Goal: Task Accomplishment & Management: Use online tool/utility

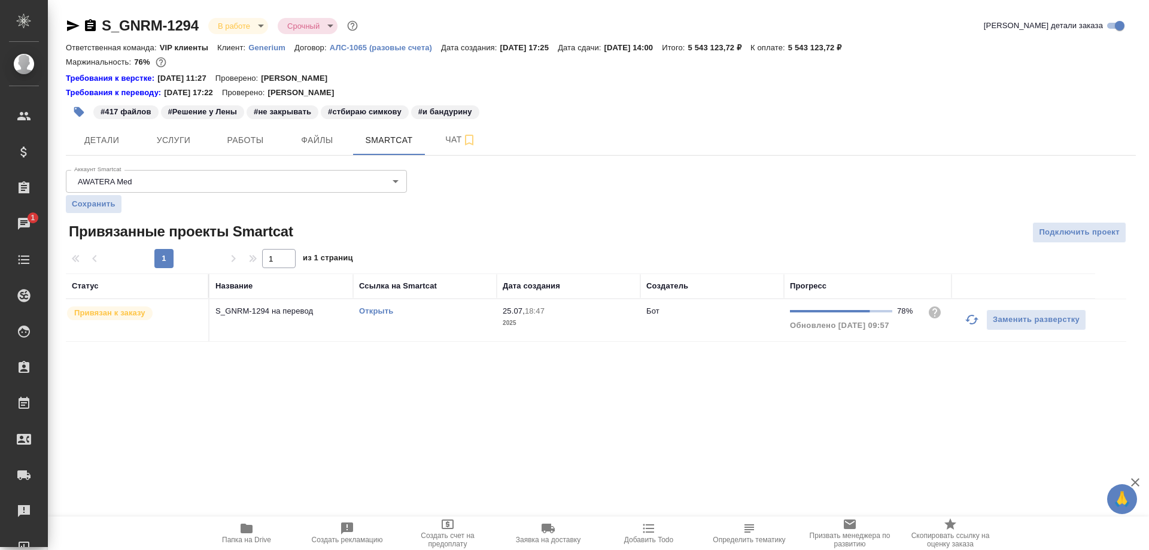
click at [251, 532] on icon "button" at bounding box center [247, 528] width 12 height 10
click at [234, 144] on span "Работы" at bounding box center [245, 140] width 57 height 15
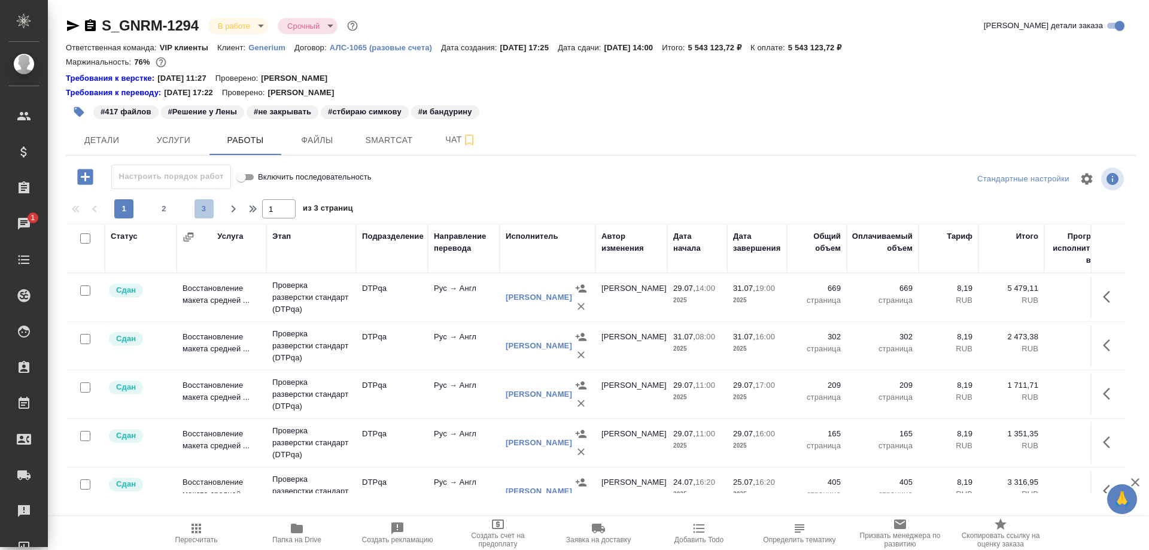
click at [205, 204] on span "3" at bounding box center [203, 209] width 19 height 12
type input "3"
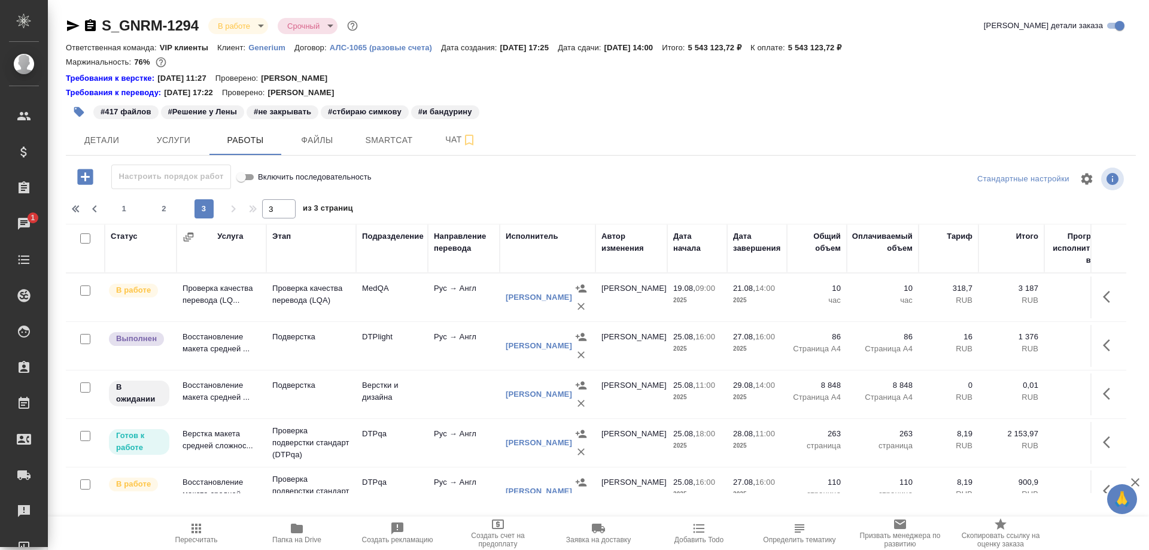
click at [203, 297] on td "Проверка качества перевода (LQ..." at bounding box center [221, 297] width 90 height 42
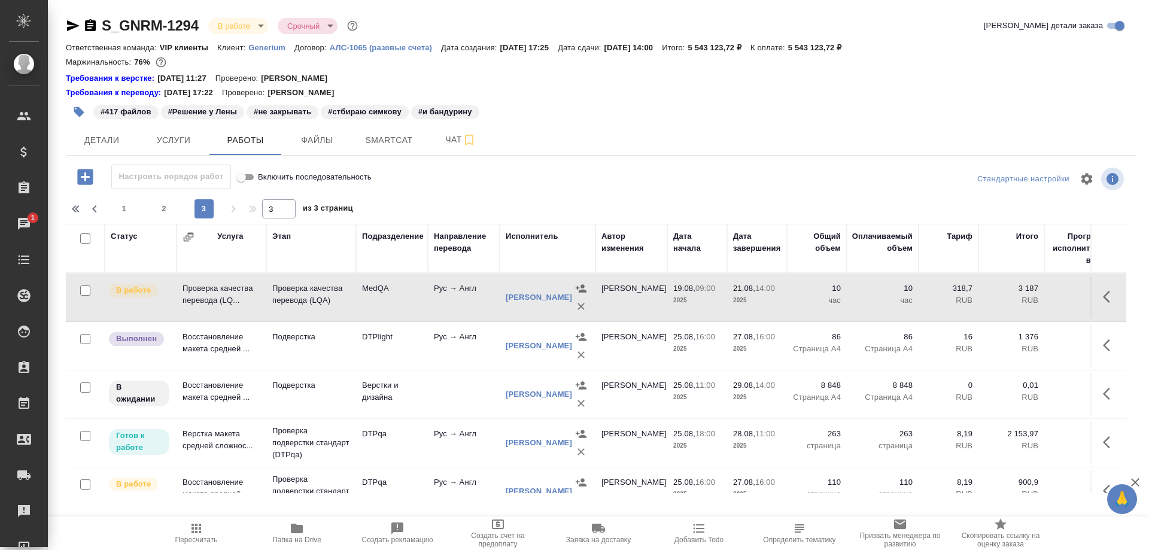
click at [203, 297] on td "Проверка качества перевода (LQ..." at bounding box center [221, 297] width 90 height 42
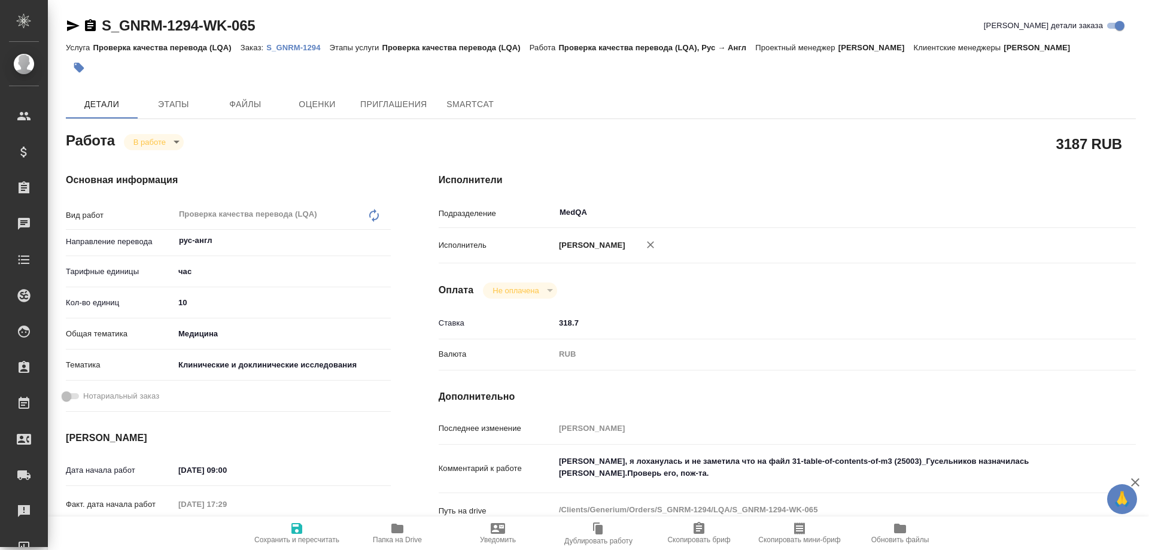
type textarea "x"
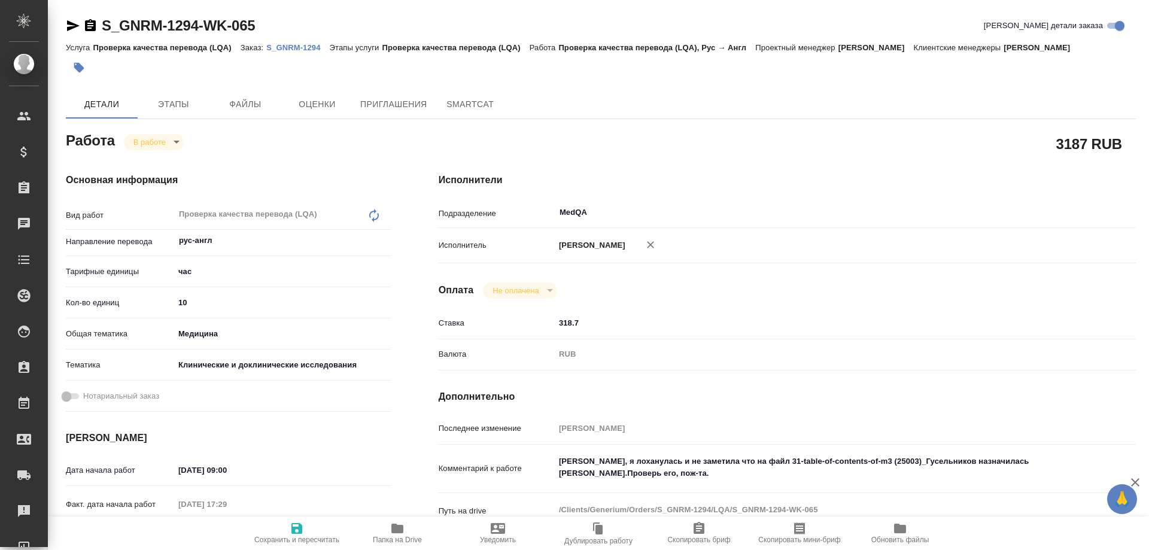
type textarea "x"
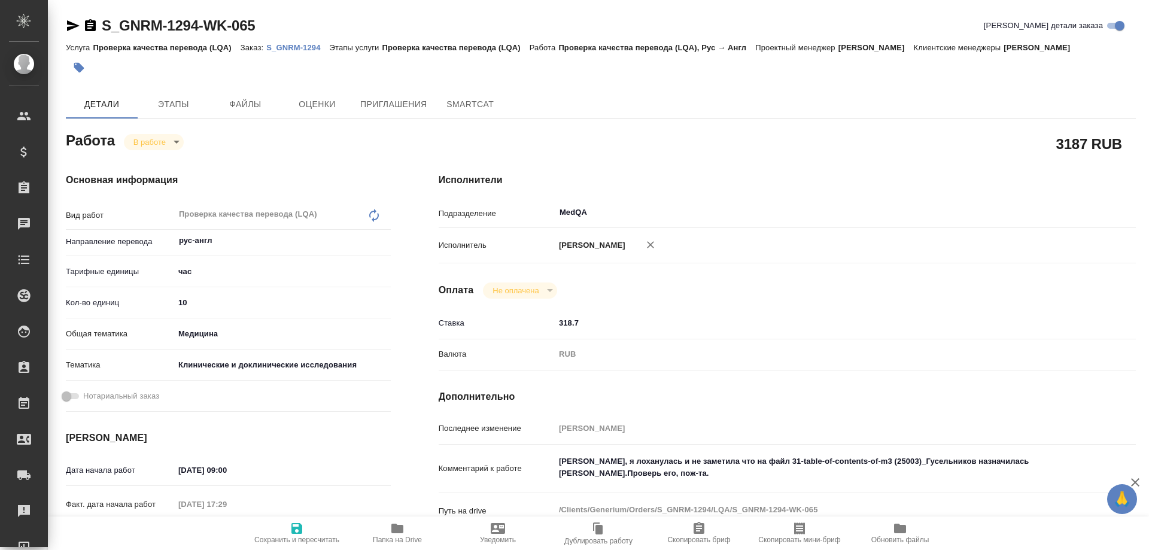
type textarea "x"
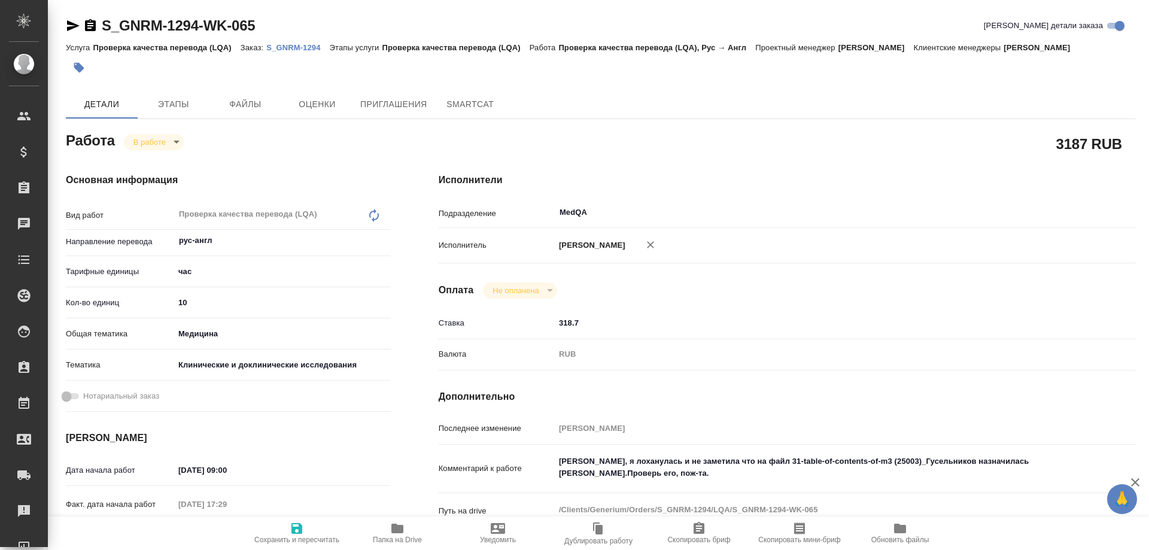
type textarea "x"
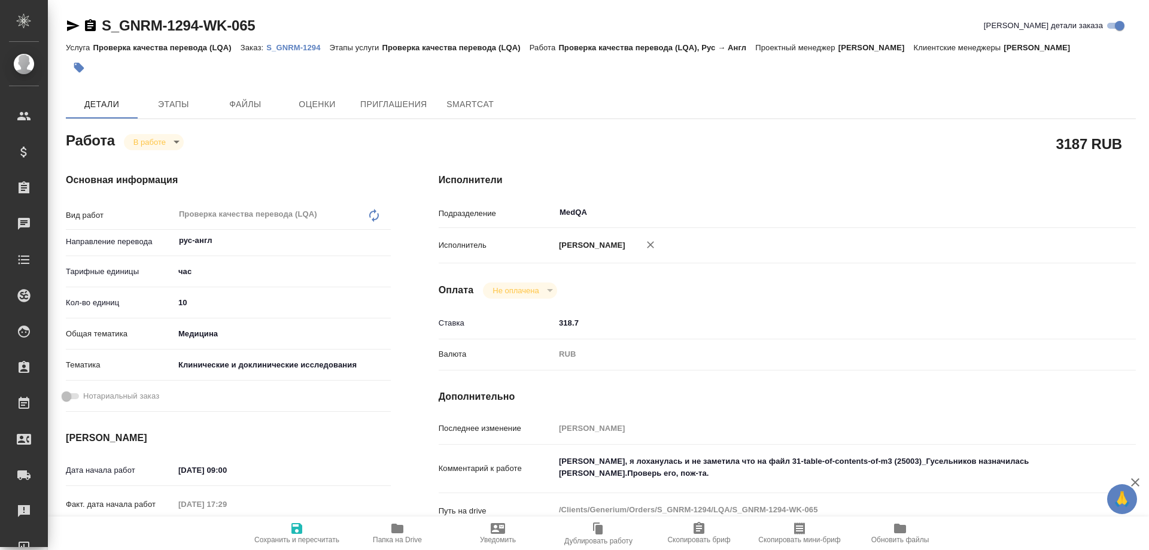
click at [397, 533] on icon "button" at bounding box center [397, 528] width 12 height 10
type textarea "x"
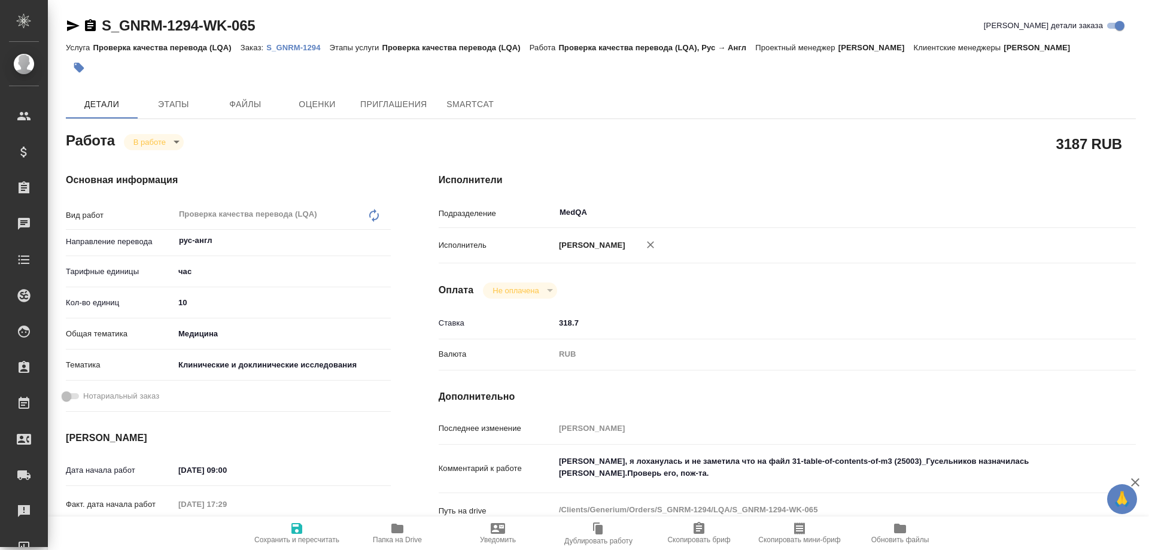
type textarea "x"
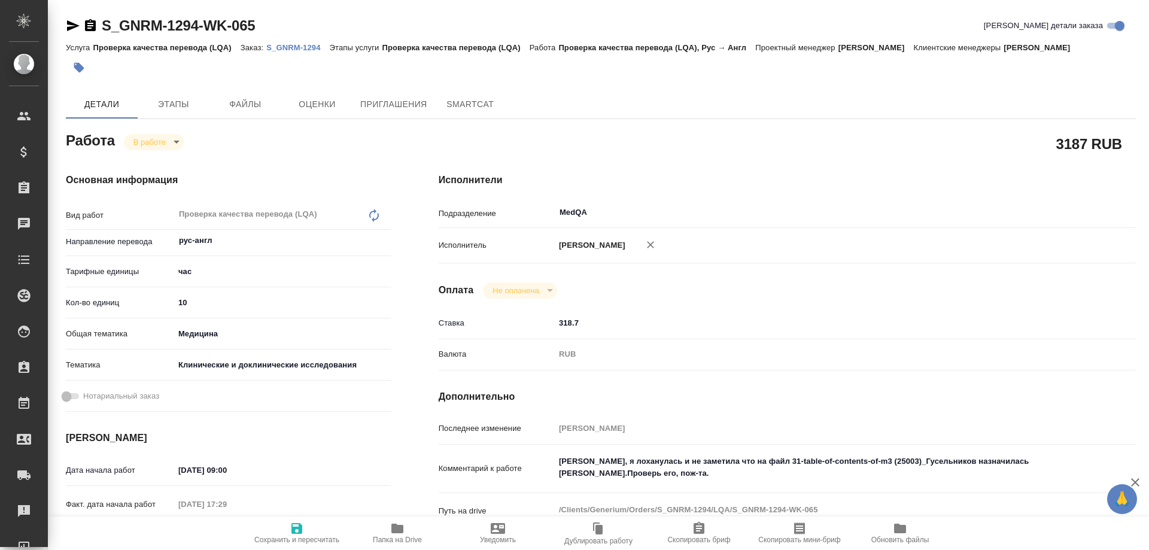
type textarea "x"
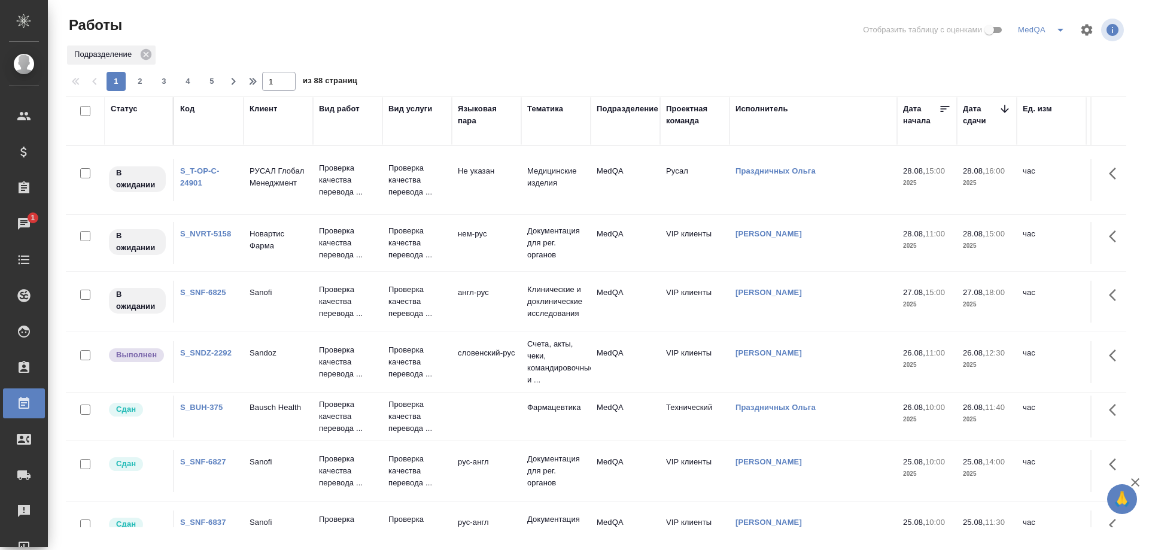
scroll to position [479, 0]
